Goal: Information Seeking & Learning: Learn about a topic

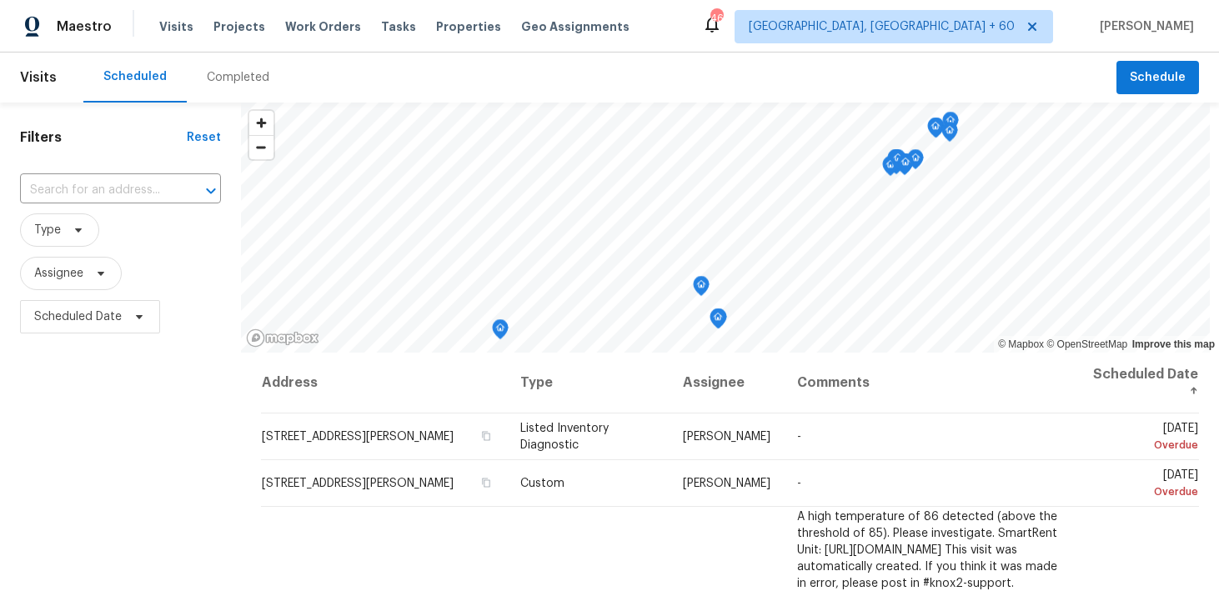
click at [254, 78] on div "Completed" at bounding box center [238, 77] width 63 height 17
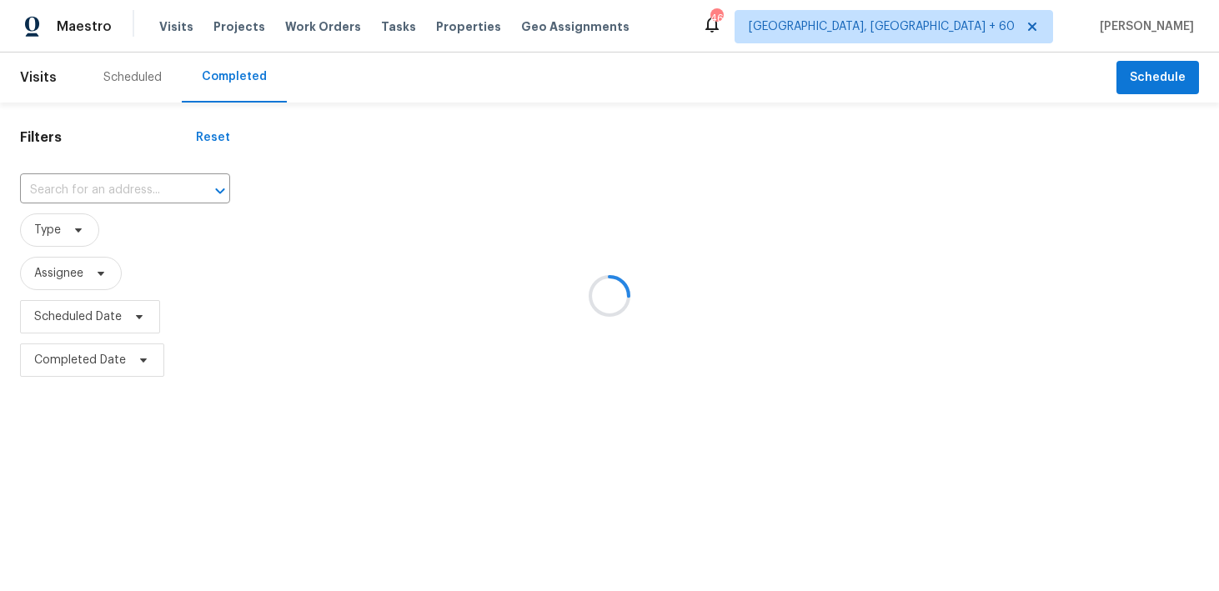
click at [97, 204] on div at bounding box center [609, 295] width 1219 height 591
click at [69, 196] on div at bounding box center [609, 295] width 1219 height 591
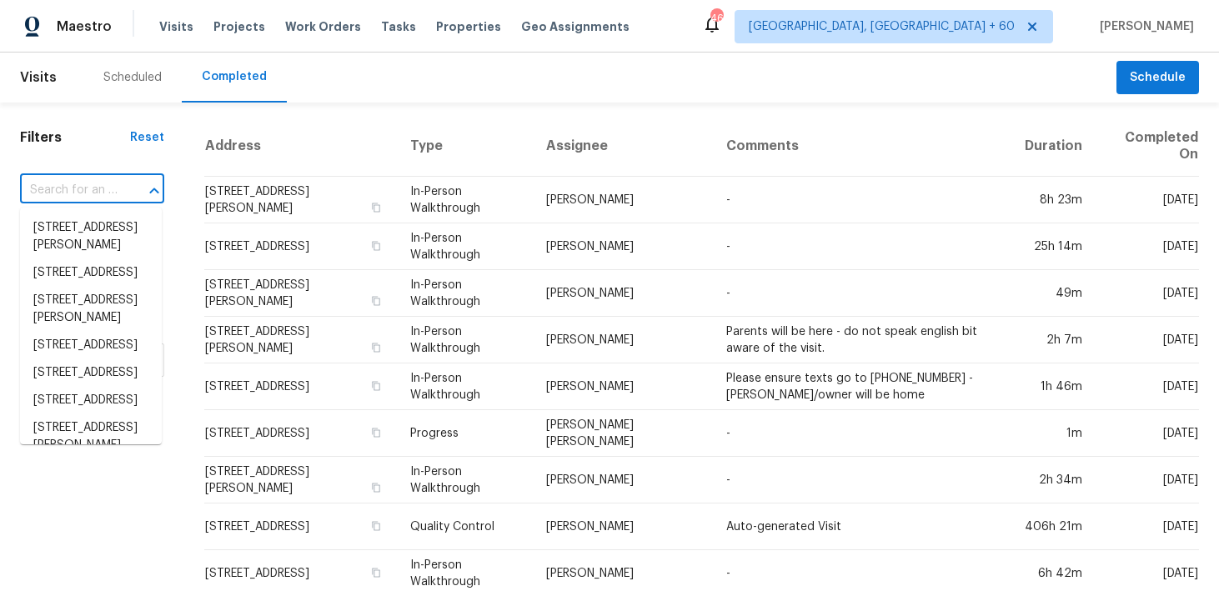
click at [60, 196] on input "text" at bounding box center [69, 191] width 98 height 26
paste input "[STREET_ADDRESS]"
type input "[STREET_ADDRESS]"
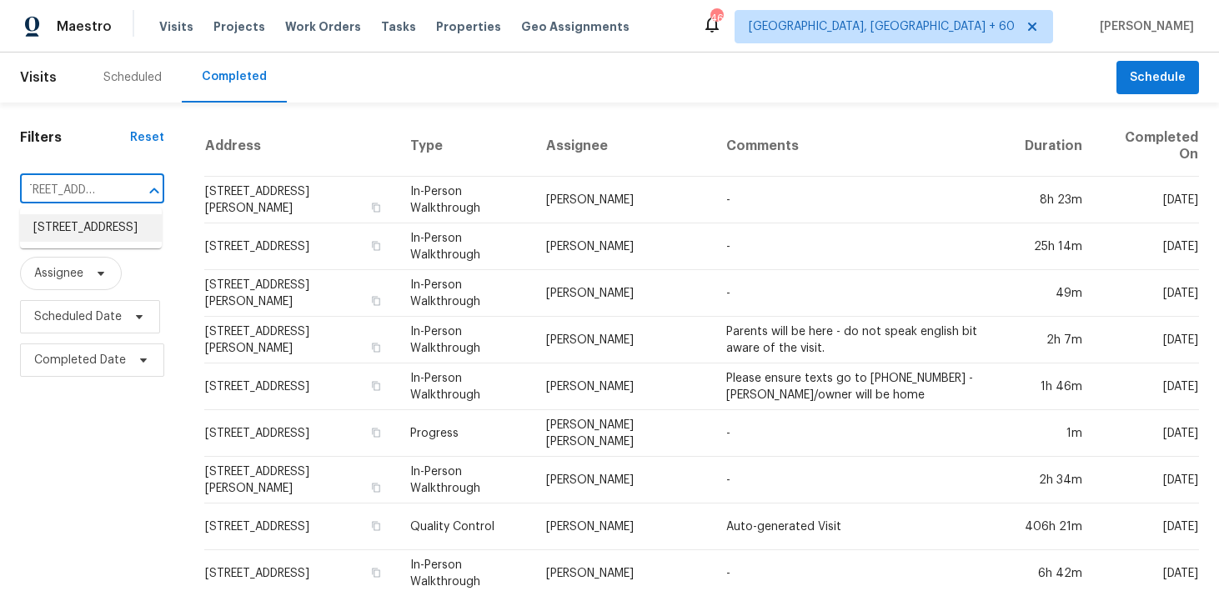
click at [51, 228] on li "[STREET_ADDRESS]" at bounding box center [91, 228] width 142 height 28
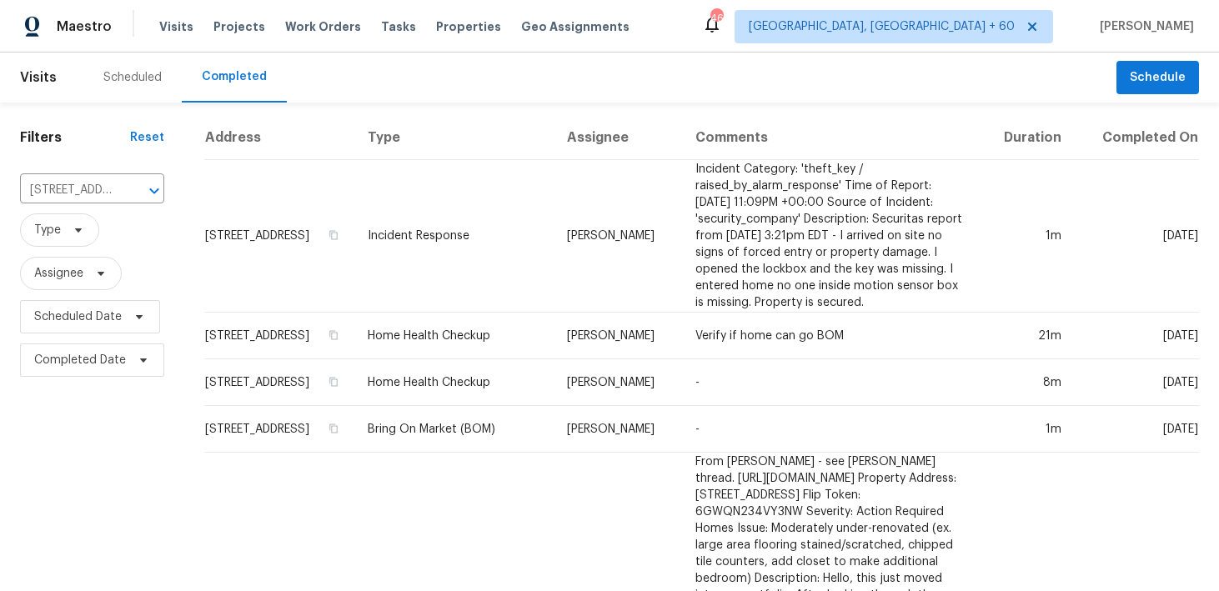
click at [411, 239] on td "Incident Response" at bounding box center [453, 236] width 199 height 153
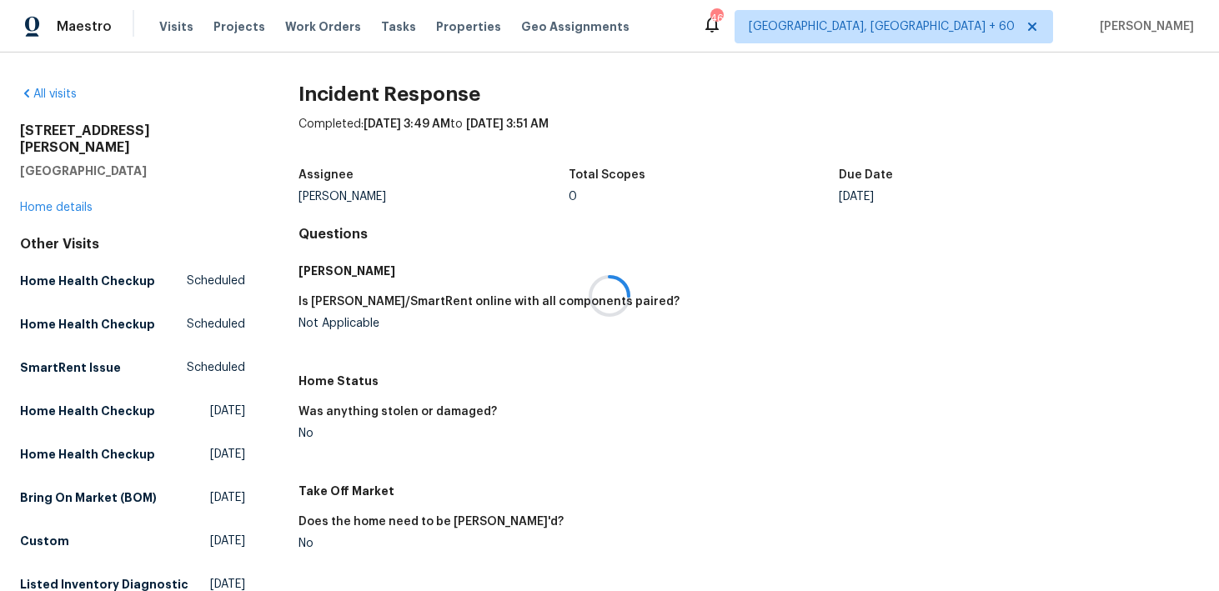
click at [52, 193] on div at bounding box center [609, 295] width 1219 height 591
click at [39, 202] on link "Home details" at bounding box center [56, 208] width 73 height 12
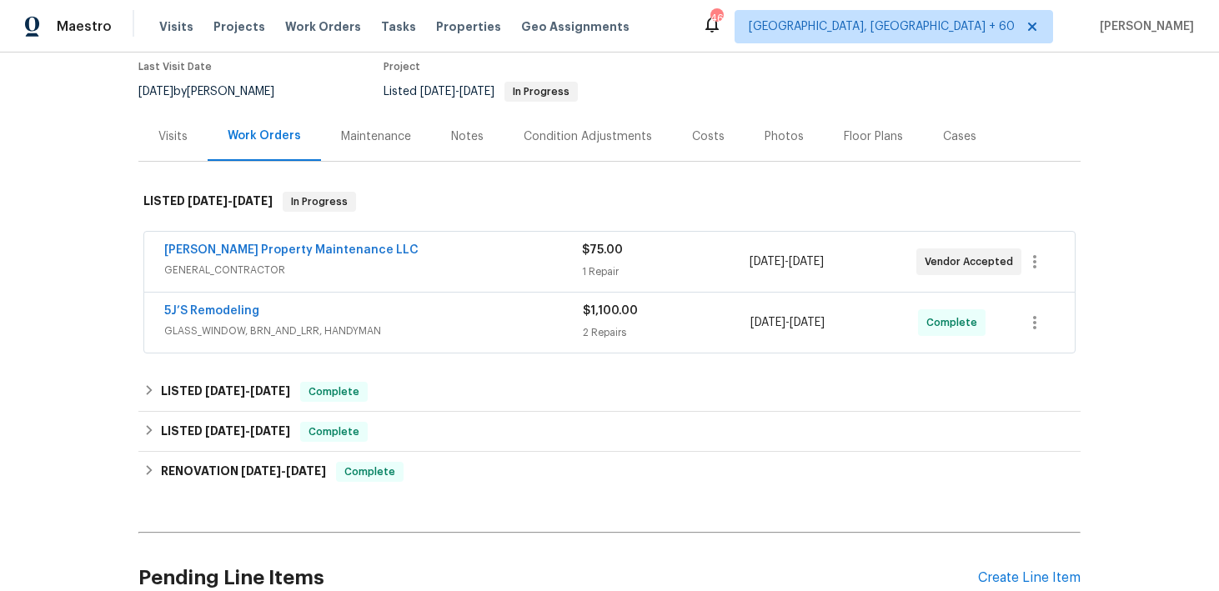
scroll to position [170, 0]
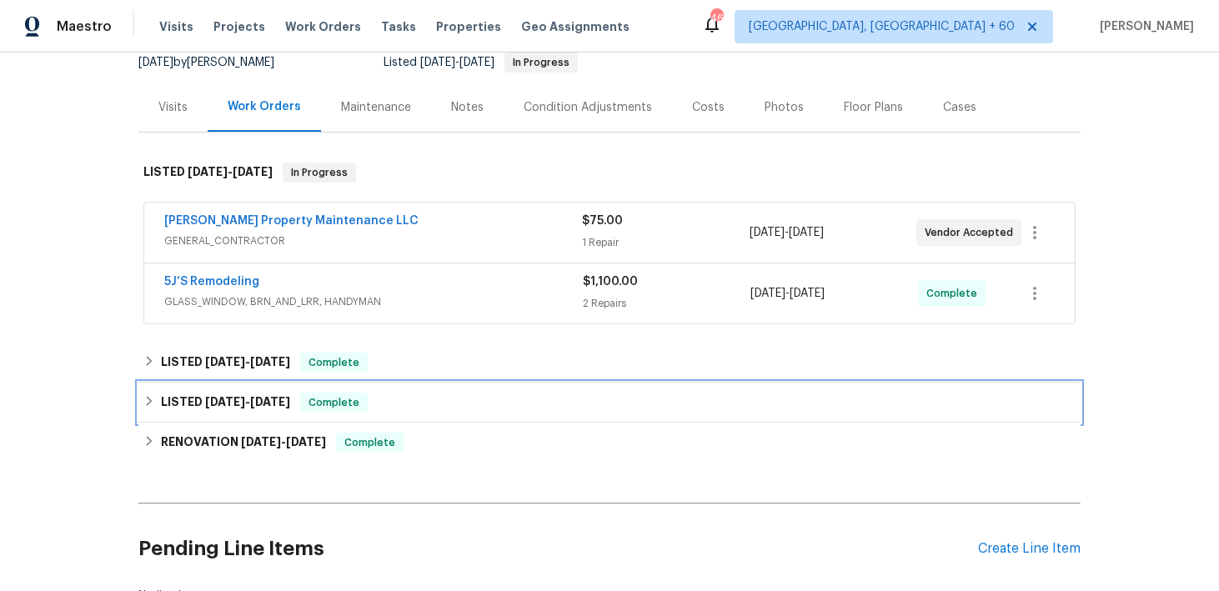
click at [364, 405] on span "Complete" at bounding box center [334, 402] width 64 height 17
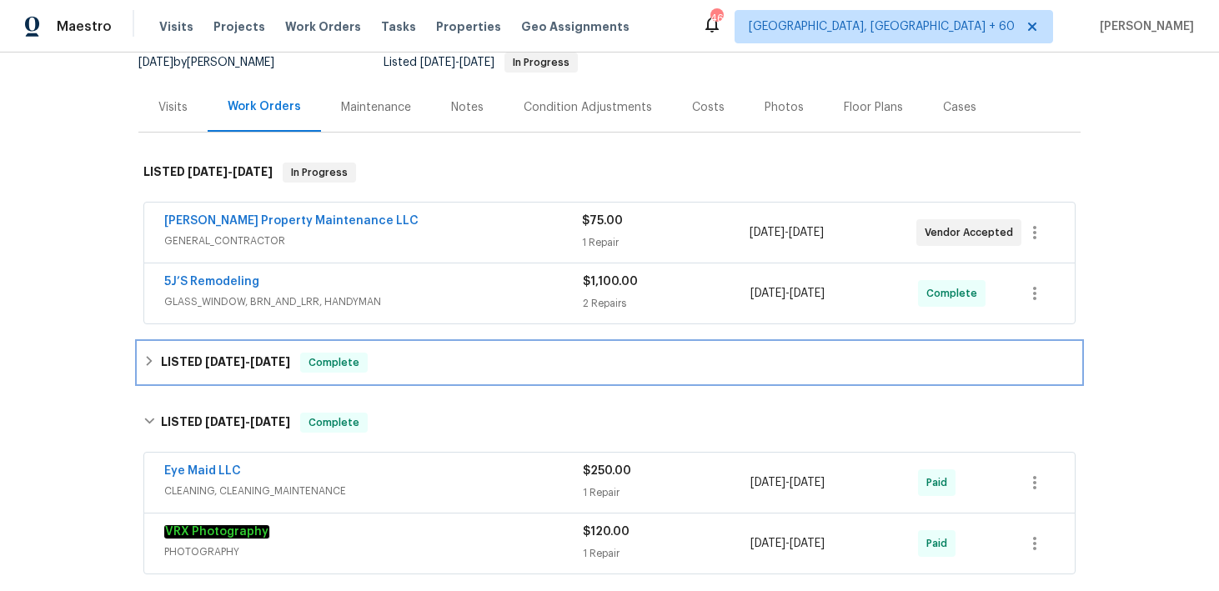
click at [420, 365] on div "LISTED [DATE] - [DATE] Complete" at bounding box center [609, 363] width 932 height 20
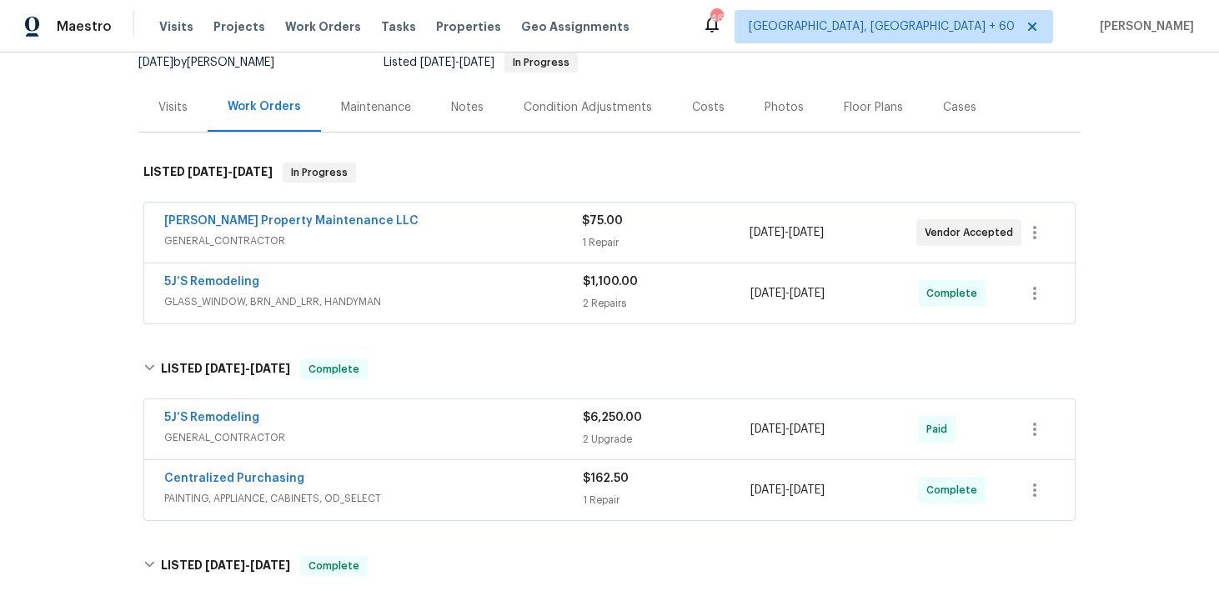
click at [556, 420] on div "5J’S Remodeling" at bounding box center [373, 420] width 419 height 20
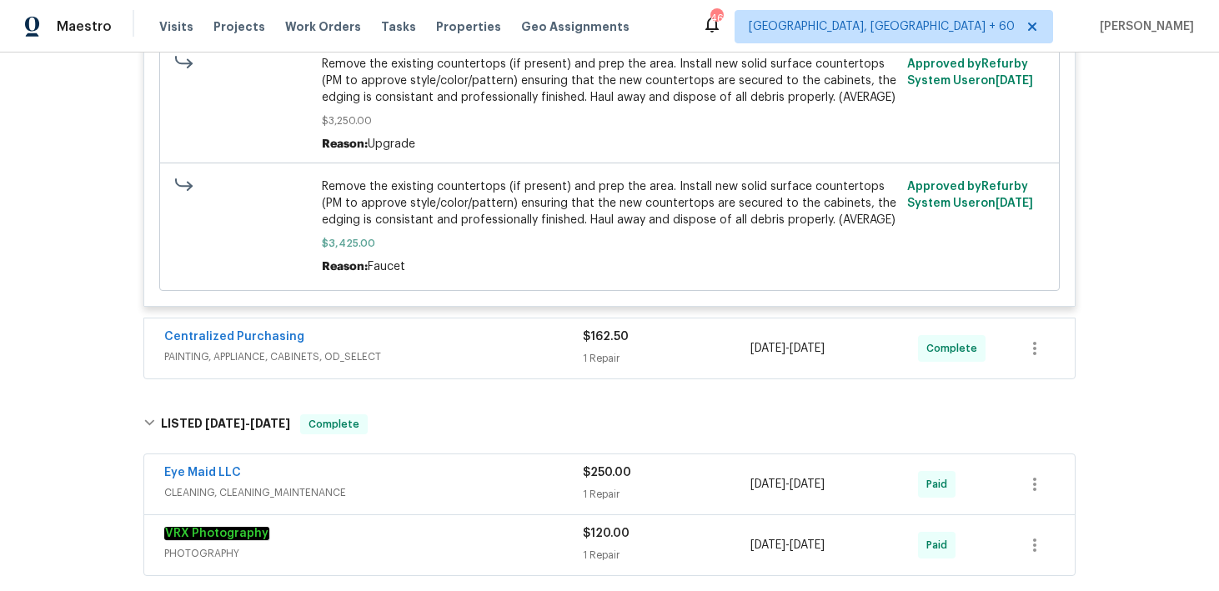
scroll to position [1152, 0]
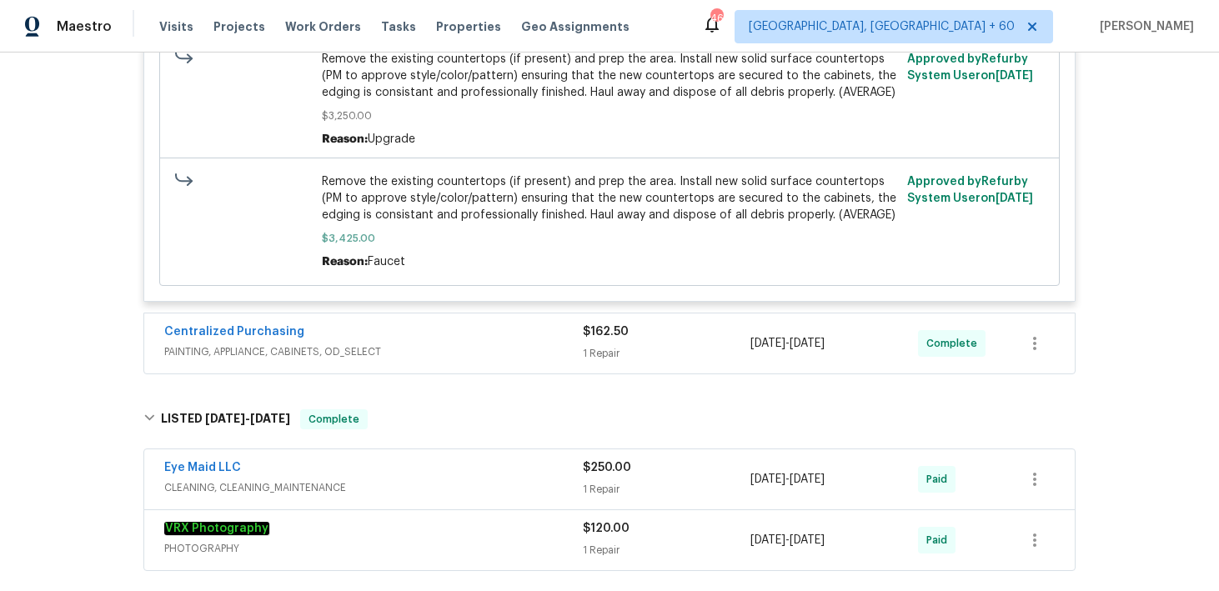
click at [584, 348] on div "$162.50 1 Repair" at bounding box center [667, 344] width 168 height 40
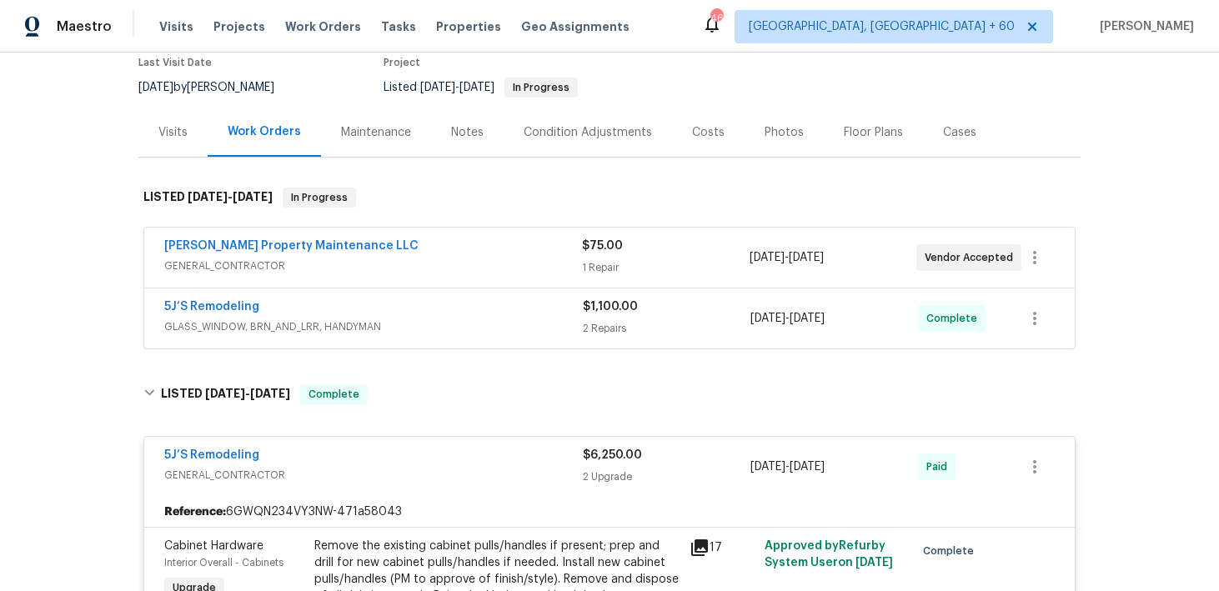
scroll to position [76, 0]
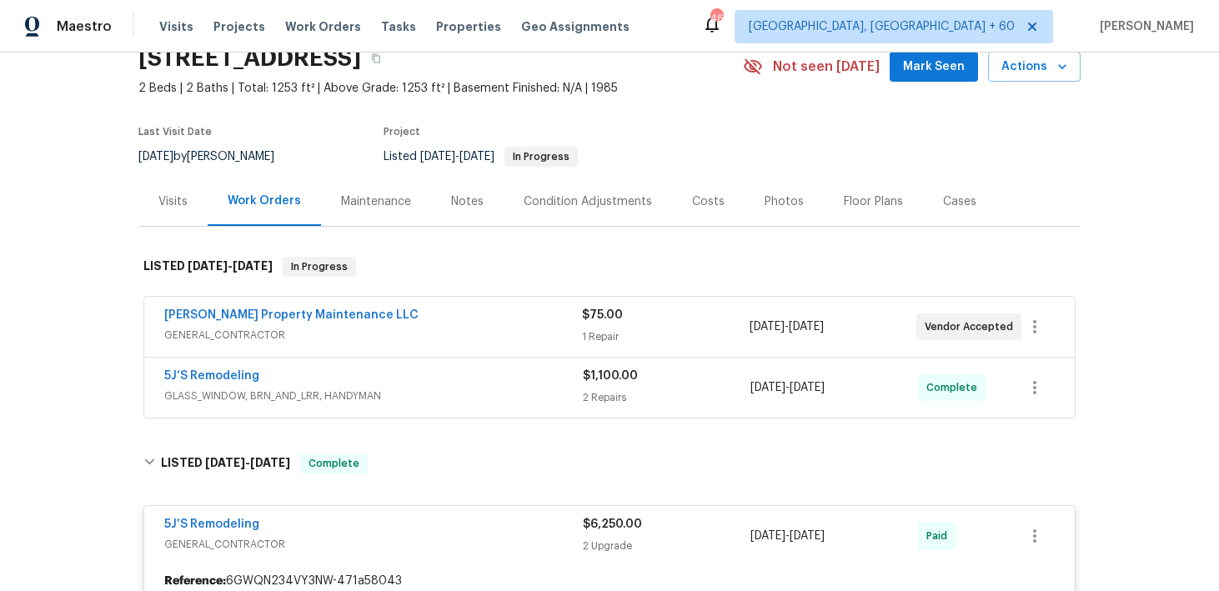
click at [600, 388] on div "$1,100.00 2 Repairs" at bounding box center [667, 388] width 168 height 40
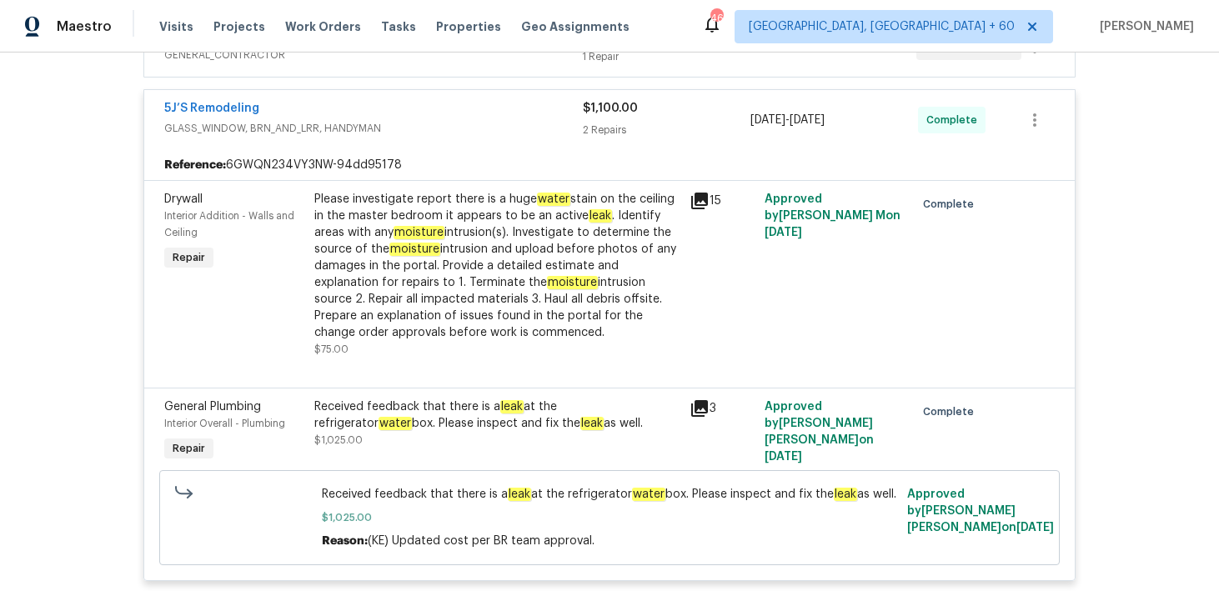
scroll to position [528, 0]
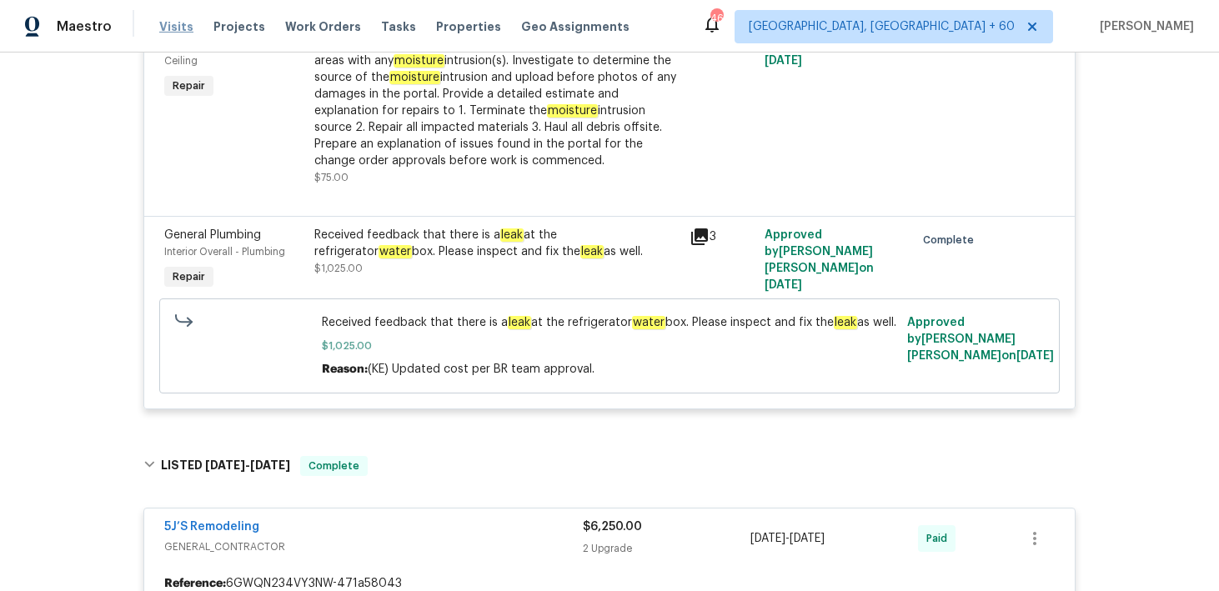
click at [163, 32] on span "Visits" at bounding box center [176, 26] width 34 height 17
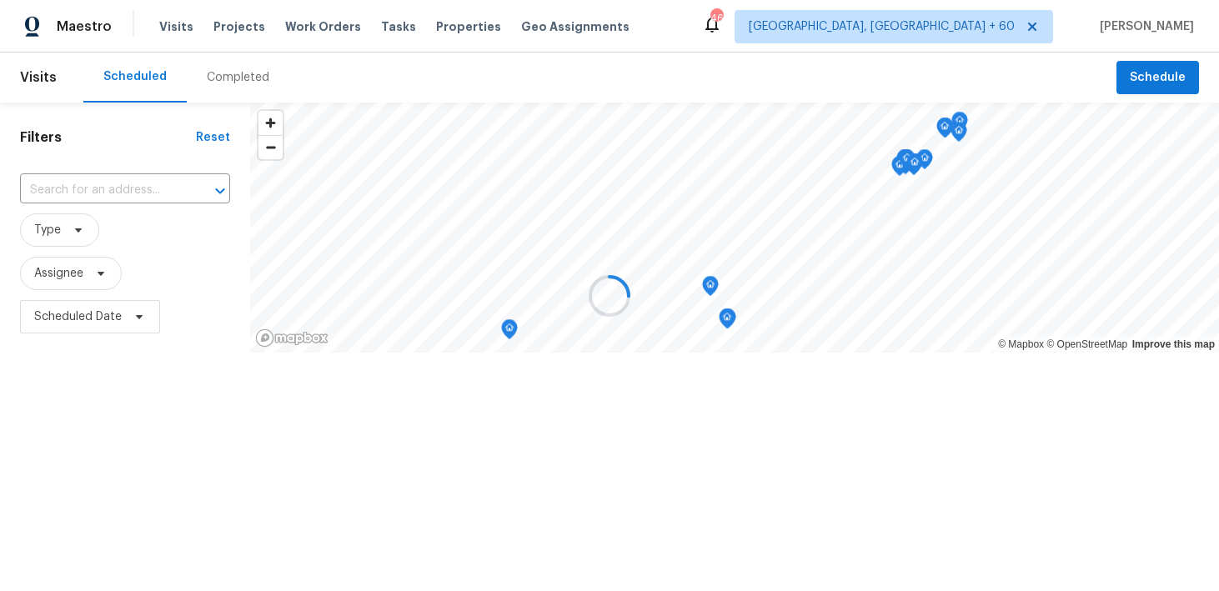
click at [213, 83] on div at bounding box center [609, 295] width 1219 height 591
click at [220, 75] on div at bounding box center [609, 295] width 1219 height 591
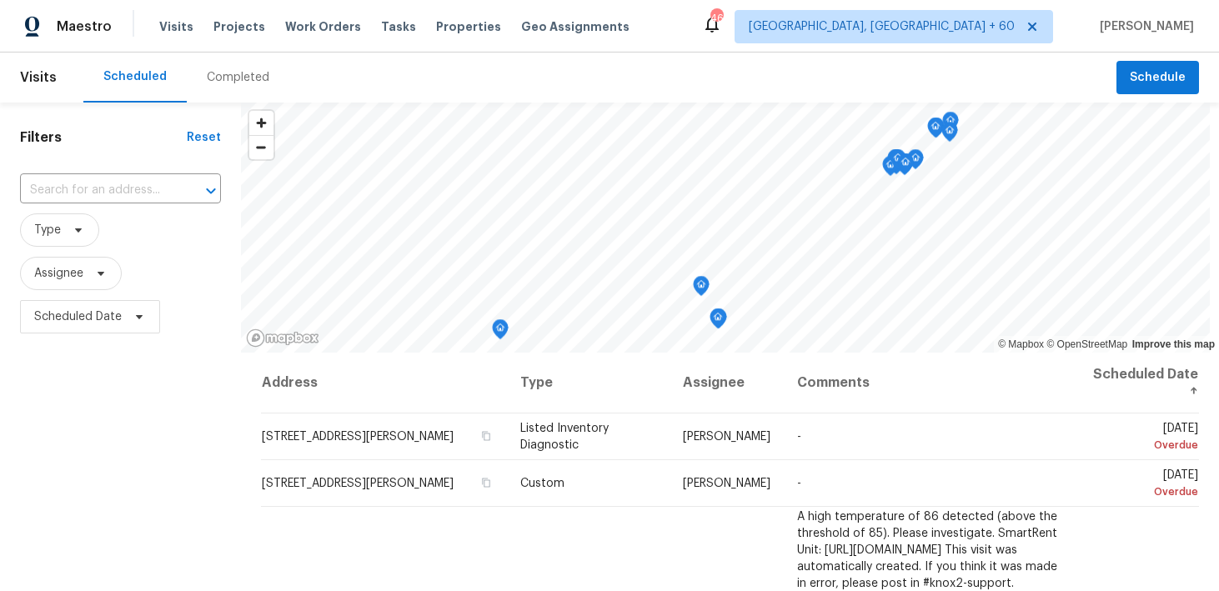
click at [221, 70] on div "Completed" at bounding box center [238, 77] width 63 height 17
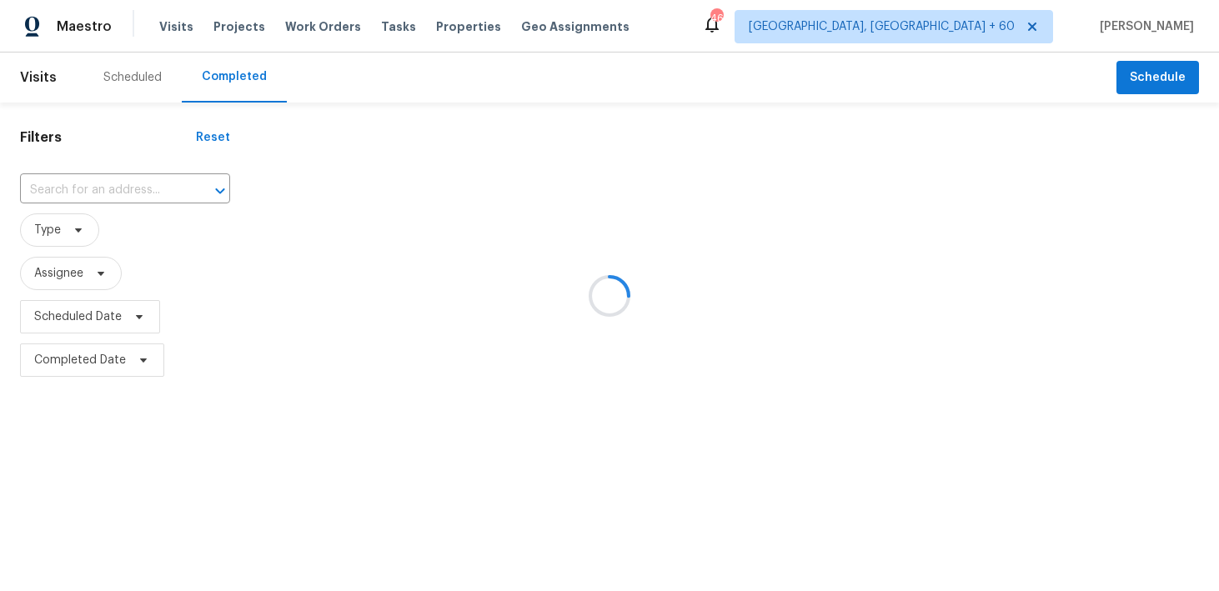
click at [84, 179] on div at bounding box center [609, 295] width 1219 height 591
click at [46, 190] on div at bounding box center [609, 295] width 1219 height 591
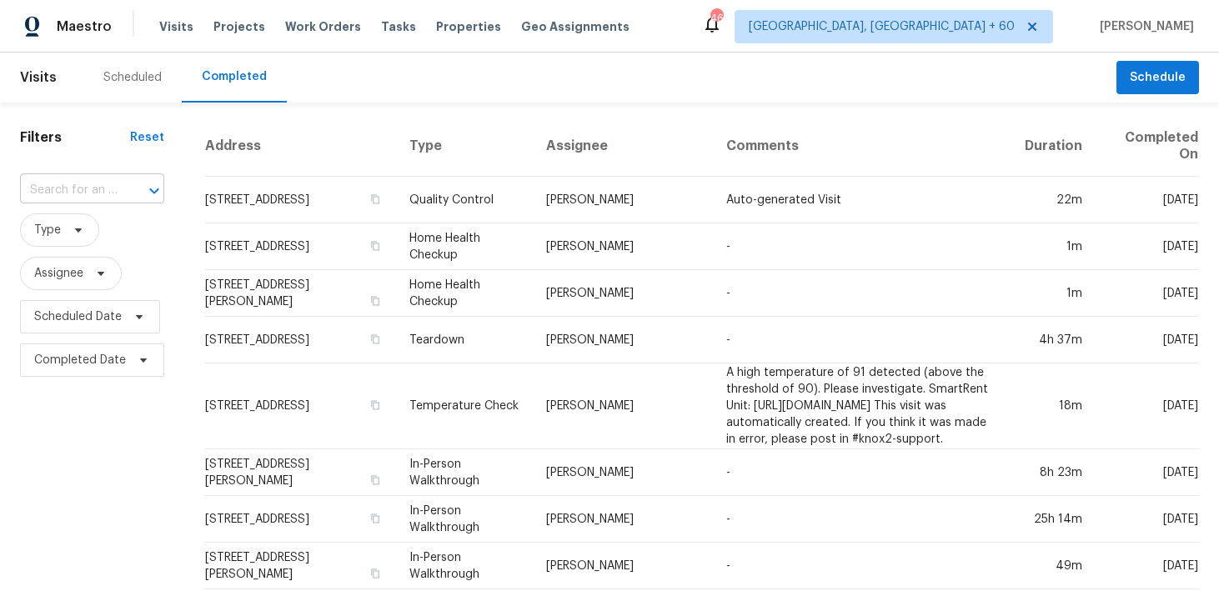
click at [63, 187] on input "text" at bounding box center [69, 191] width 98 height 26
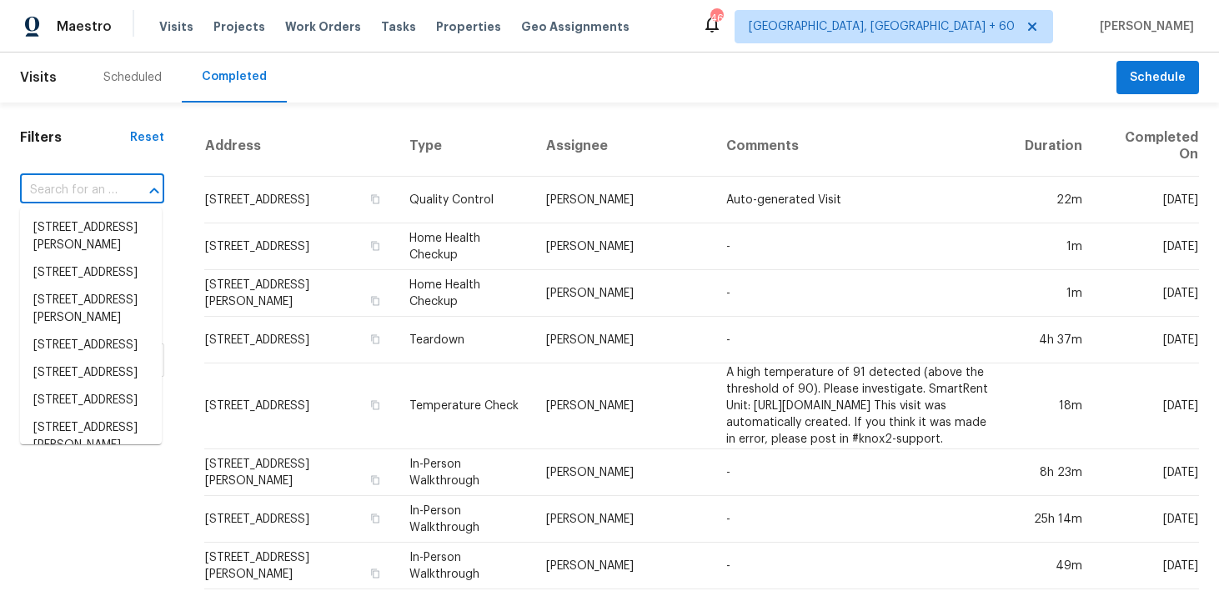
paste input "[STREET_ADDRESS]"
type input "[STREET_ADDRESS]"
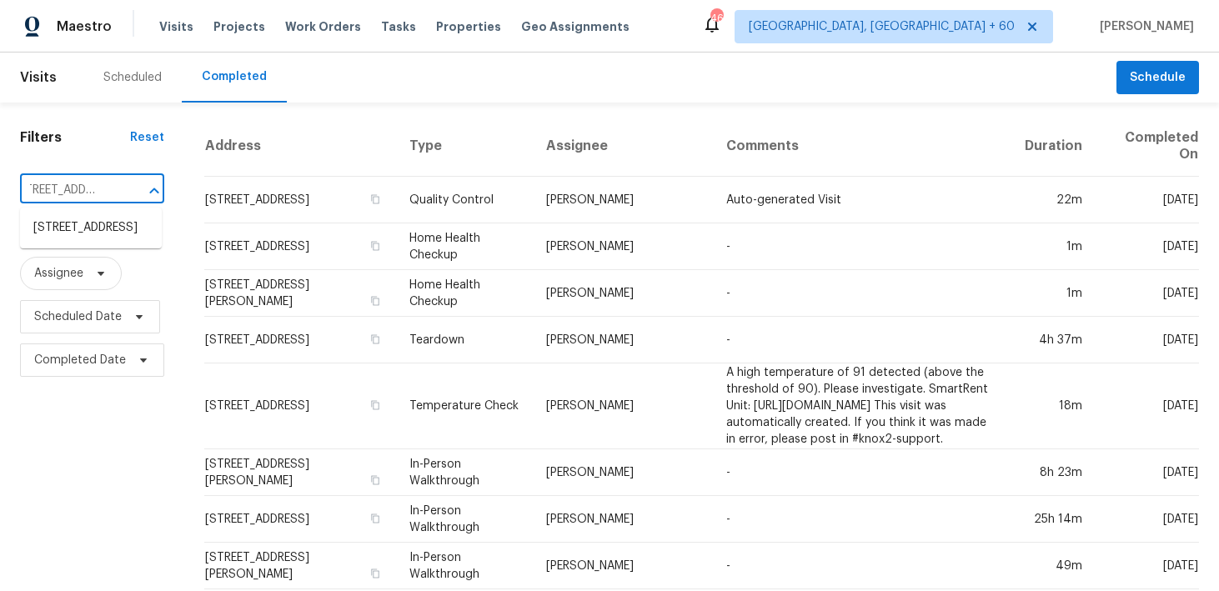
click at [71, 238] on li "[STREET_ADDRESS]" at bounding box center [91, 228] width 142 height 28
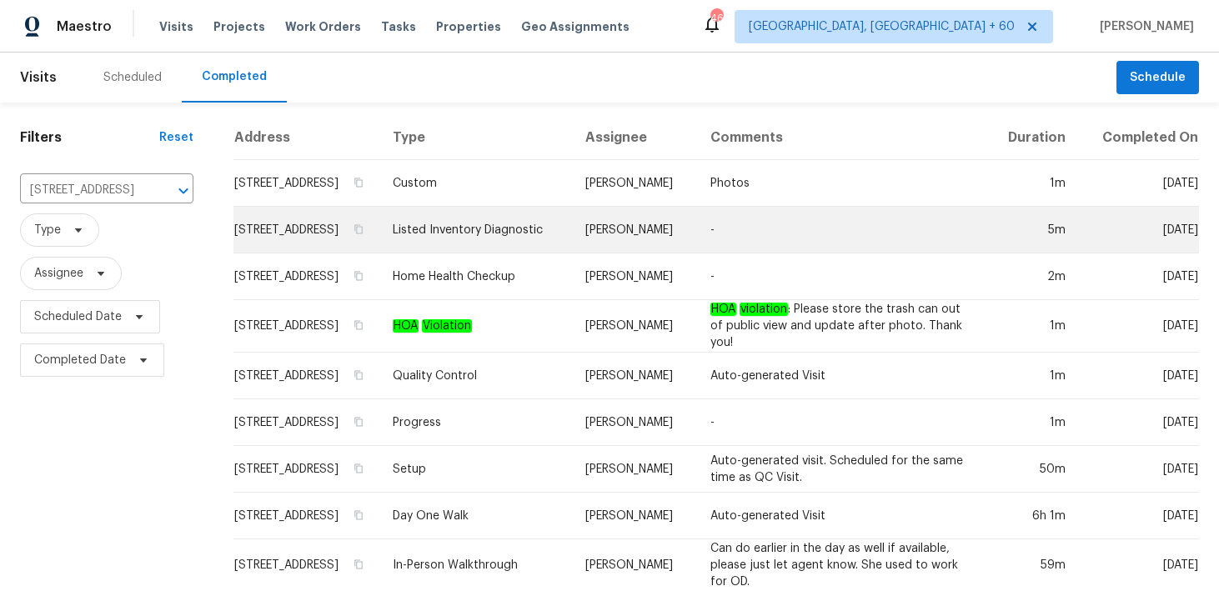
click at [475, 225] on td "Listed Inventory Diagnostic" at bounding box center [475, 230] width 193 height 47
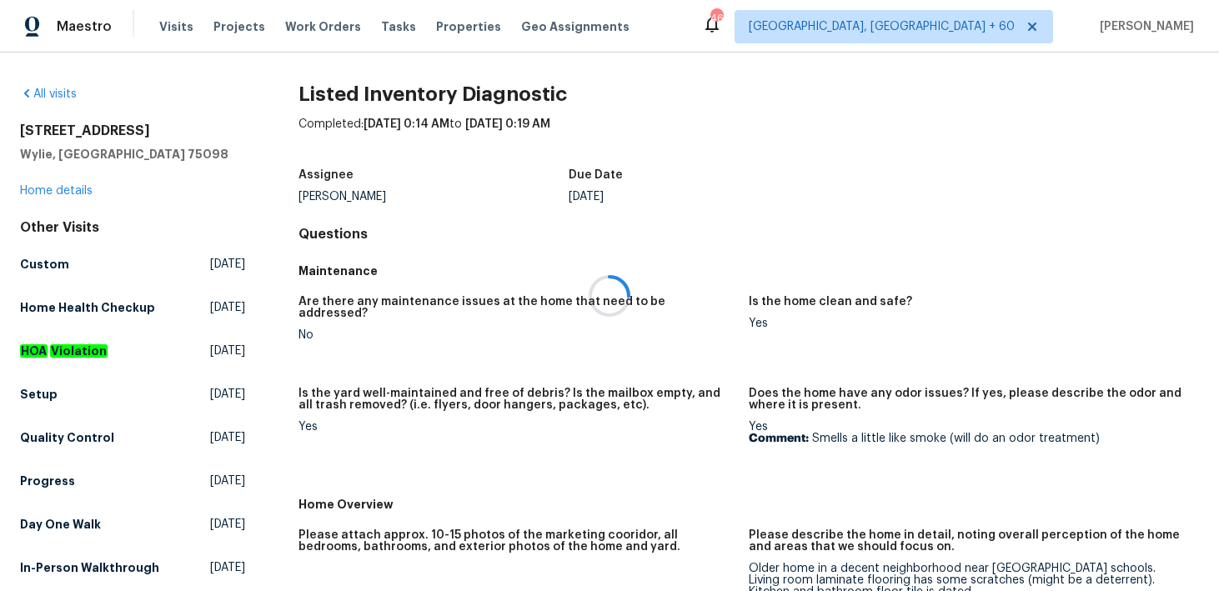
click at [53, 188] on div at bounding box center [609, 295] width 1219 height 591
click at [39, 188] on link "Home details" at bounding box center [56, 191] width 73 height 12
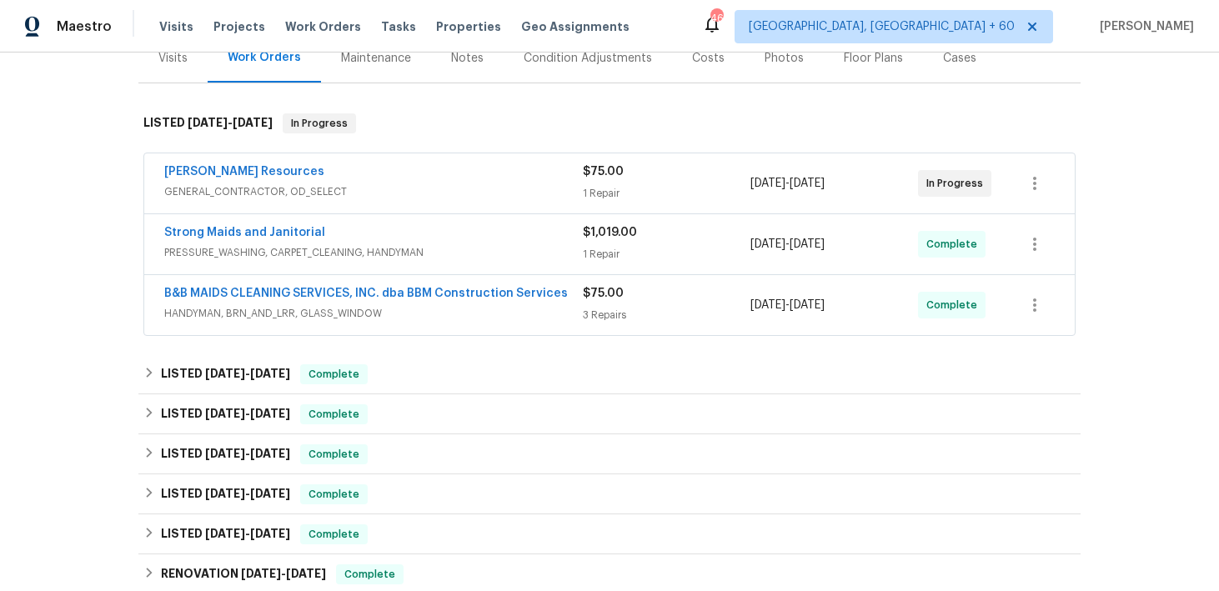
scroll to position [220, 0]
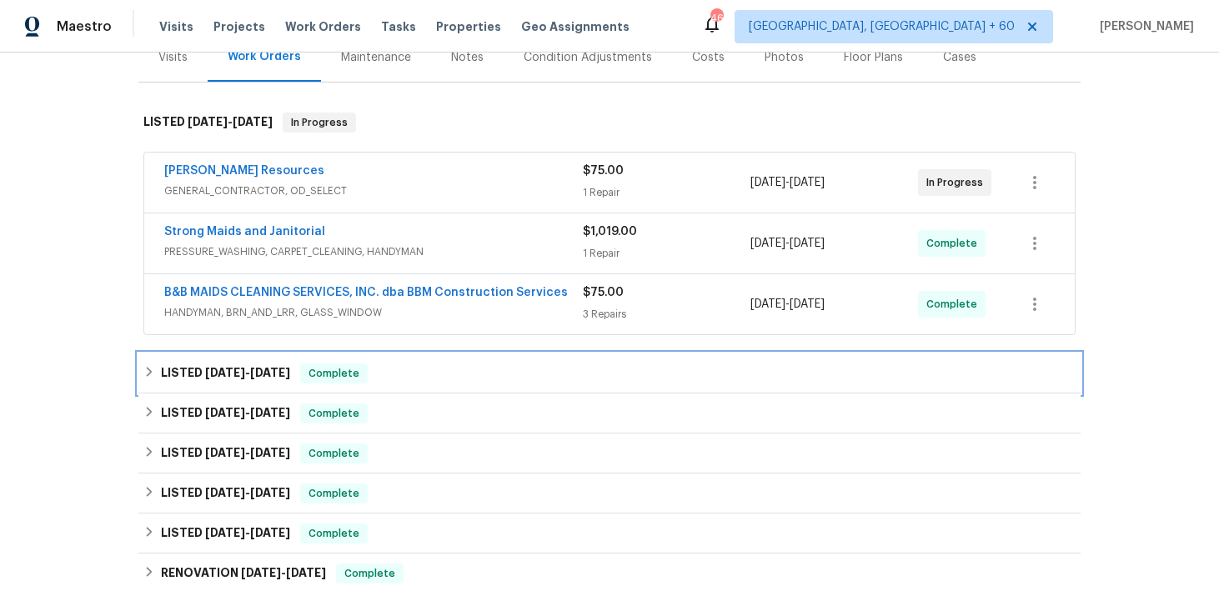
click at [439, 364] on div "LISTED [DATE] - [DATE] Complete" at bounding box center [609, 374] width 932 height 20
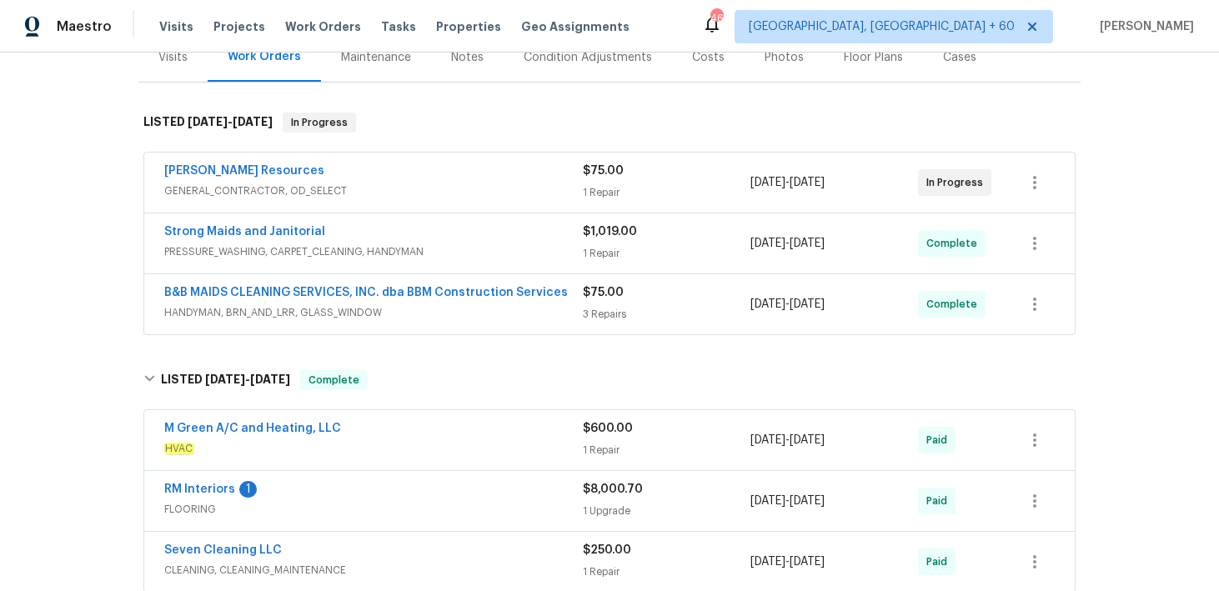
click at [609, 461] on div "M Green A/C and Heating, LLC HVAC $600.00 1 Repair [DATE] - [DATE] Paid" at bounding box center [609, 440] width 931 height 60
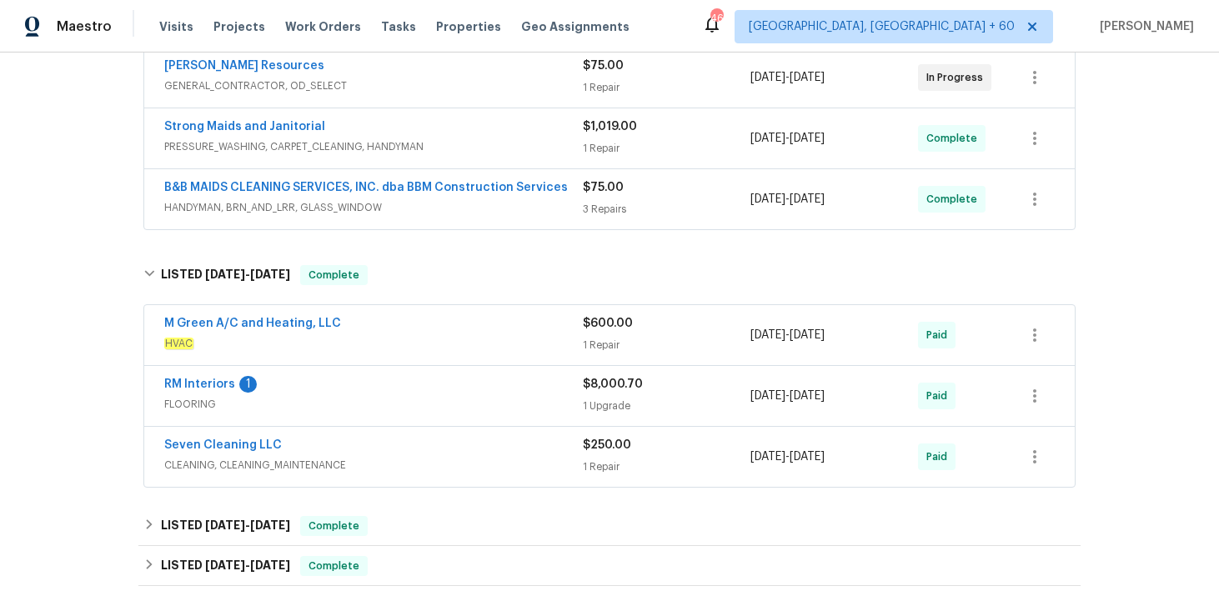
scroll to position [374, 0]
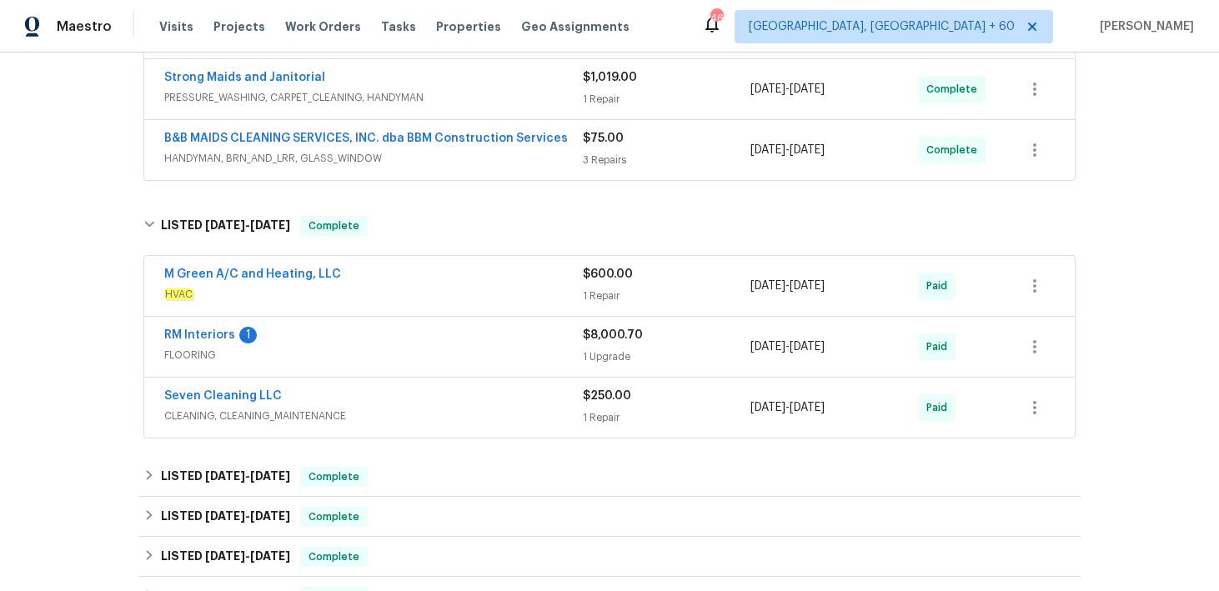
click at [604, 298] on div "1 Repair" at bounding box center [667, 296] width 168 height 17
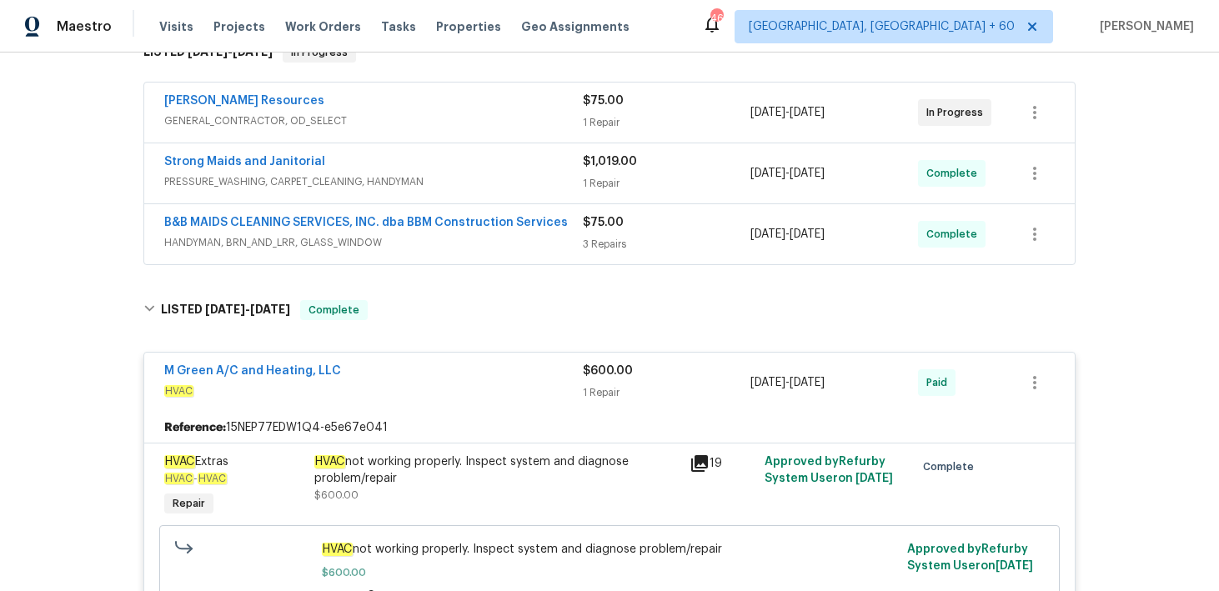
scroll to position [265, 0]
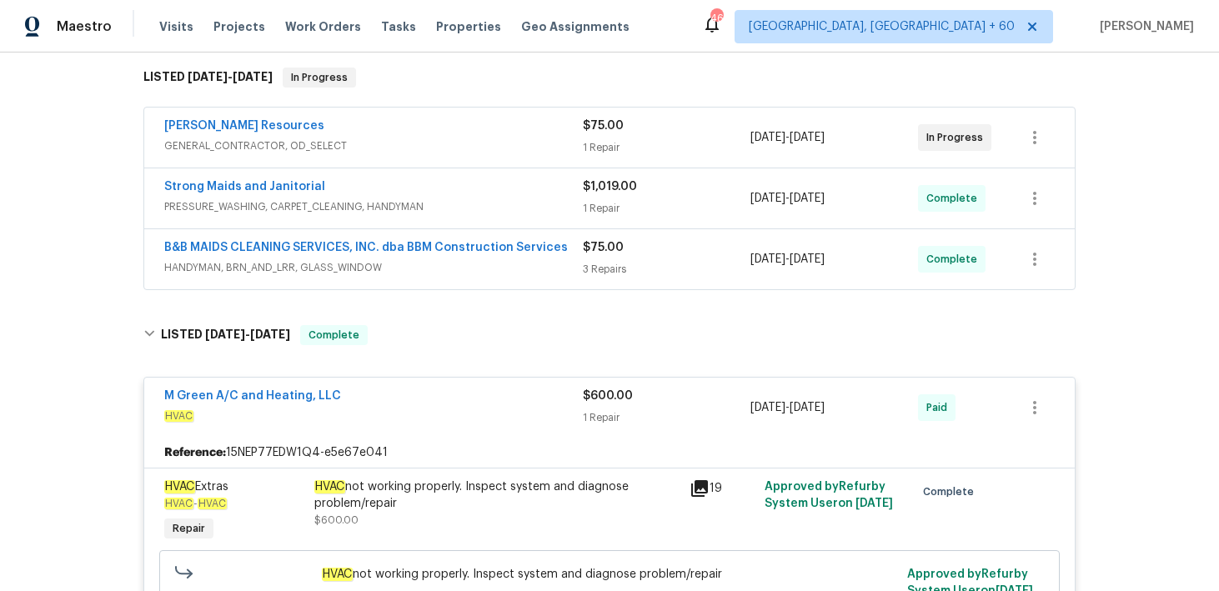
click at [606, 263] on div "3 Repairs" at bounding box center [667, 269] width 168 height 17
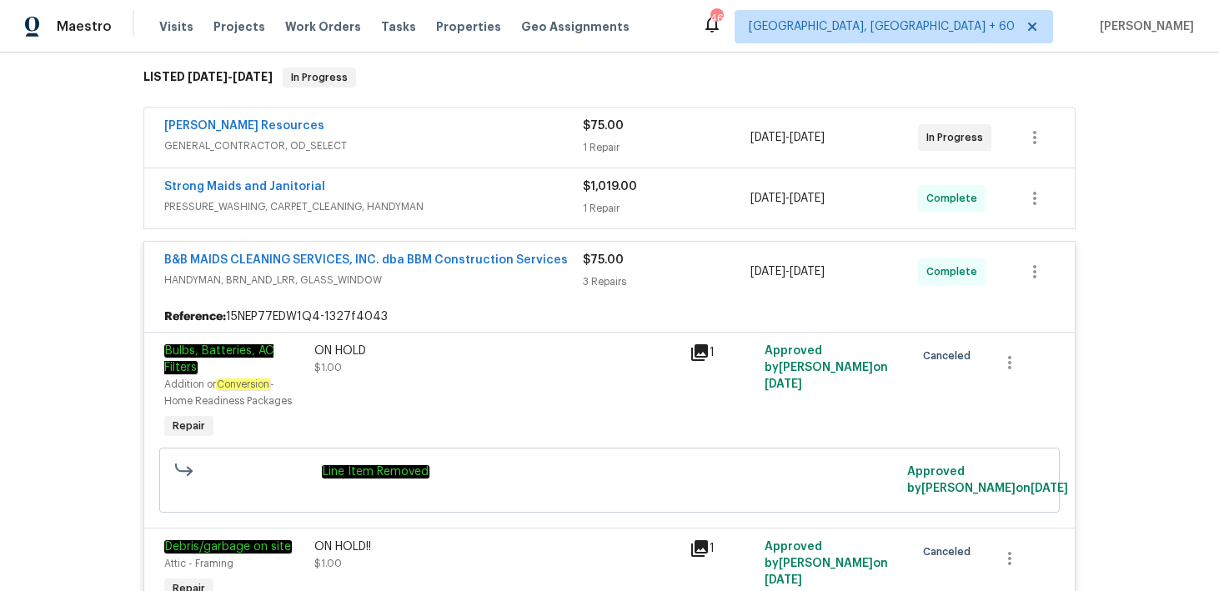
click at [611, 224] on div "Strong Maids and Janitorial PRESSURE_WASHING, CARPET_CLEANING, HANDYMAN $1,019.…" at bounding box center [609, 198] width 931 height 60
click at [606, 198] on div "$1,019.00 1 Repair" at bounding box center [667, 198] width 168 height 40
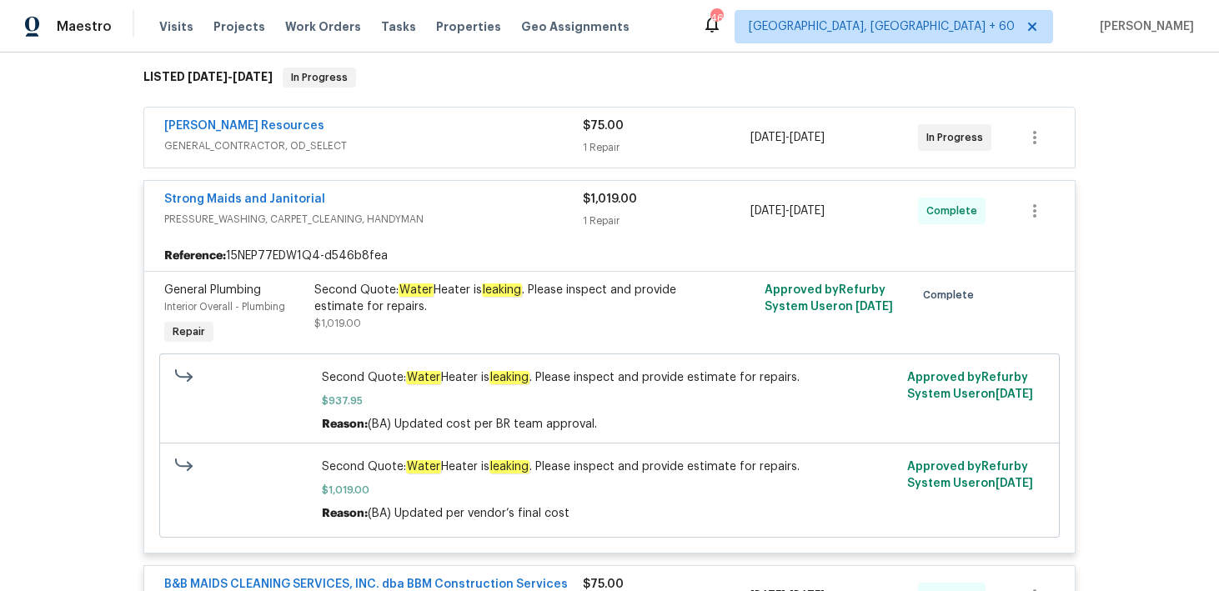
click at [595, 137] on div "$75.00 1 Repair" at bounding box center [667, 138] width 168 height 40
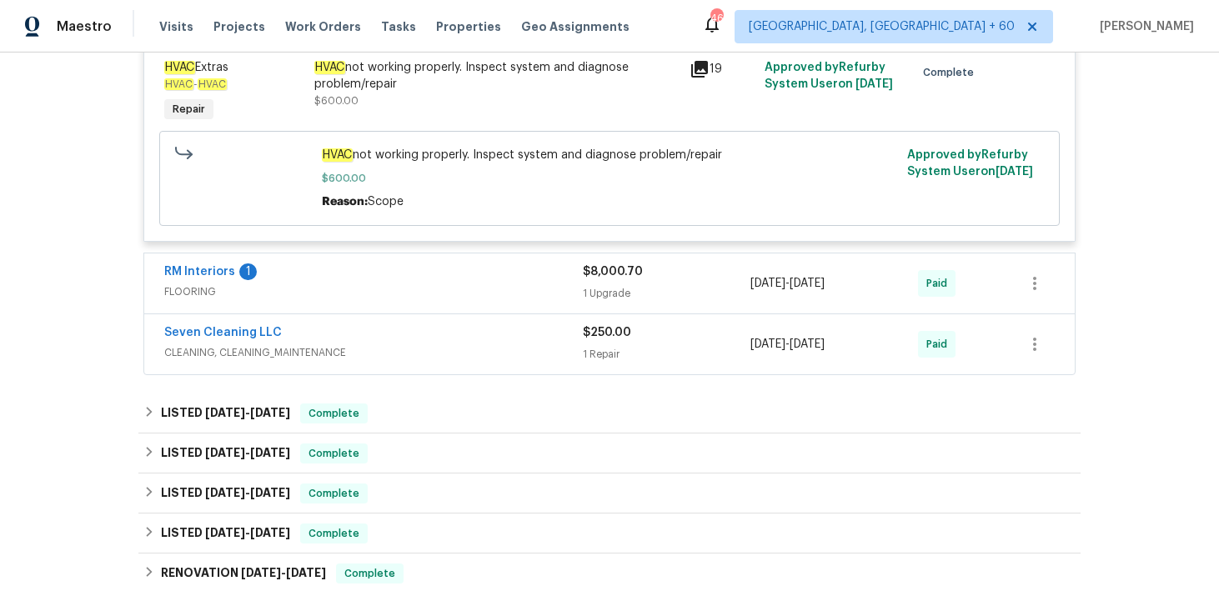
scroll to position [1980, 0]
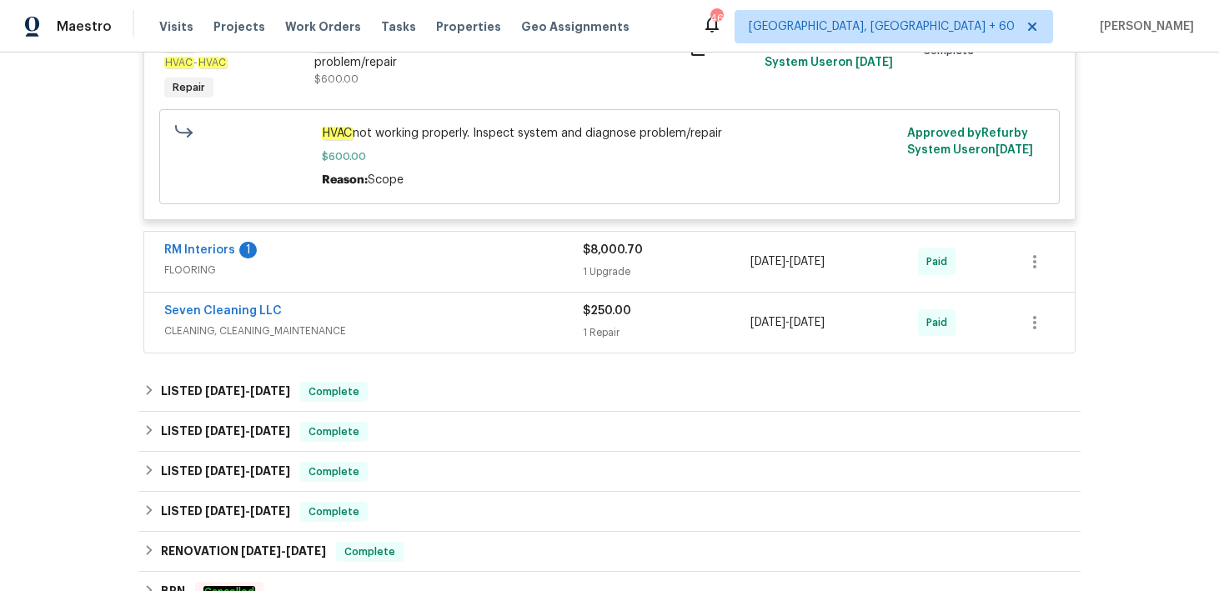
click at [602, 341] on div "1 Repair" at bounding box center [667, 332] width 168 height 17
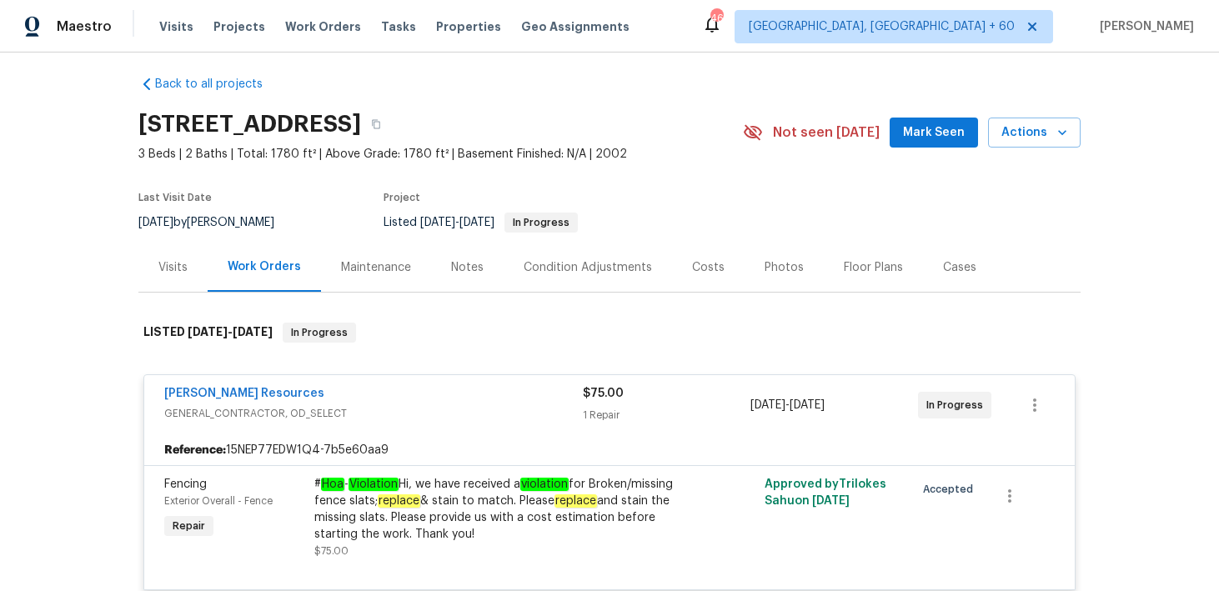
scroll to position [0, 0]
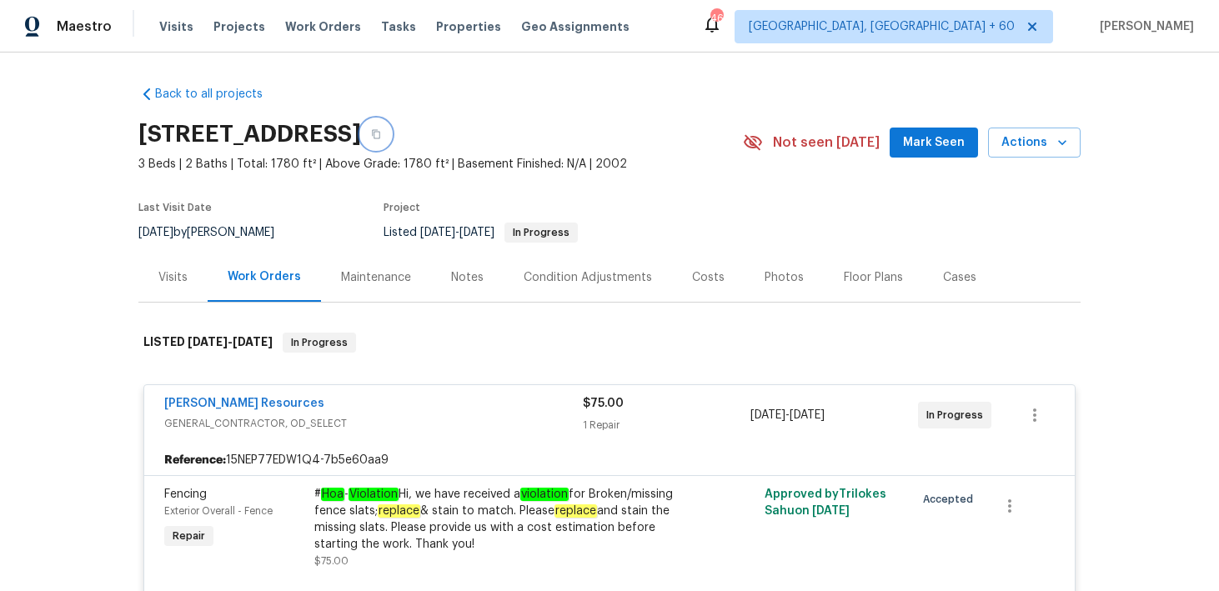
click at [391, 140] on button "button" at bounding box center [376, 134] width 30 height 30
click at [391, 133] on button "button" at bounding box center [376, 134] width 30 height 30
